Goal: Obtain resource: Obtain resource

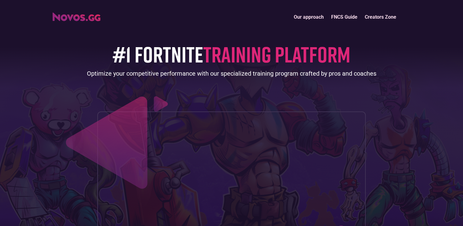
click at [348, 17] on link "FNCS Guide" at bounding box center [344, 16] width 34 height 13
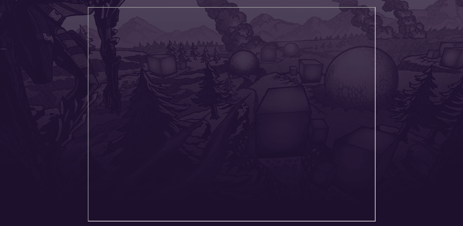
scroll to position [153, 0]
